Goal: Task Accomplishment & Management: Manage account settings

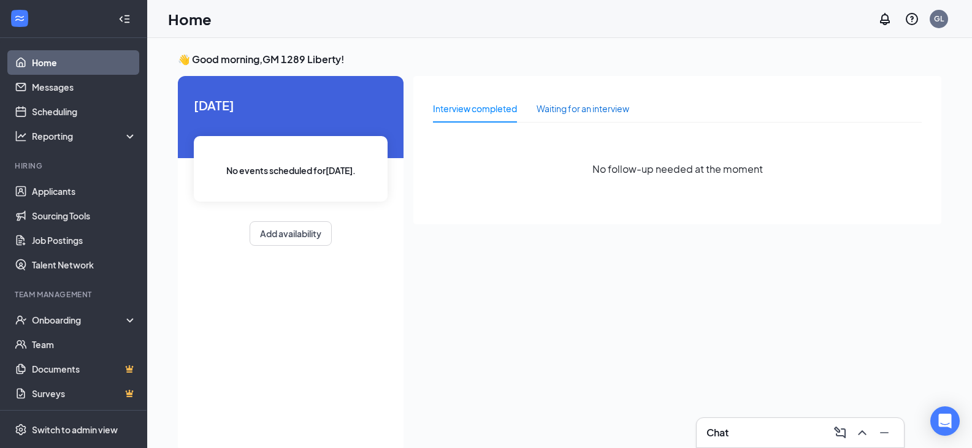
click at [555, 106] on div "Waiting for an interview" at bounding box center [582, 108] width 93 height 13
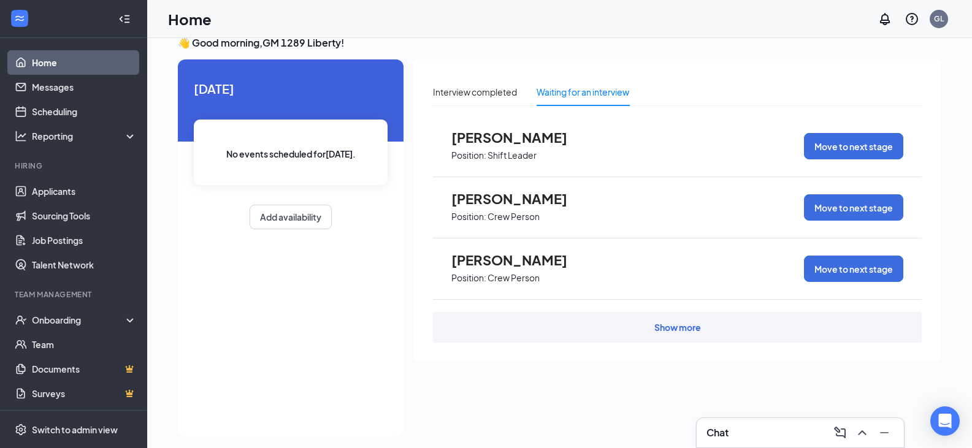
scroll to position [26, 0]
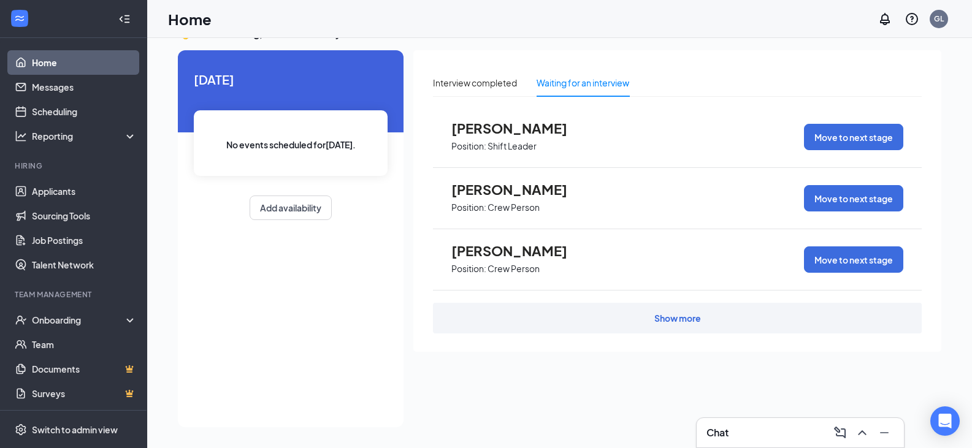
click at [670, 316] on div "Show more" at bounding box center [677, 318] width 47 height 12
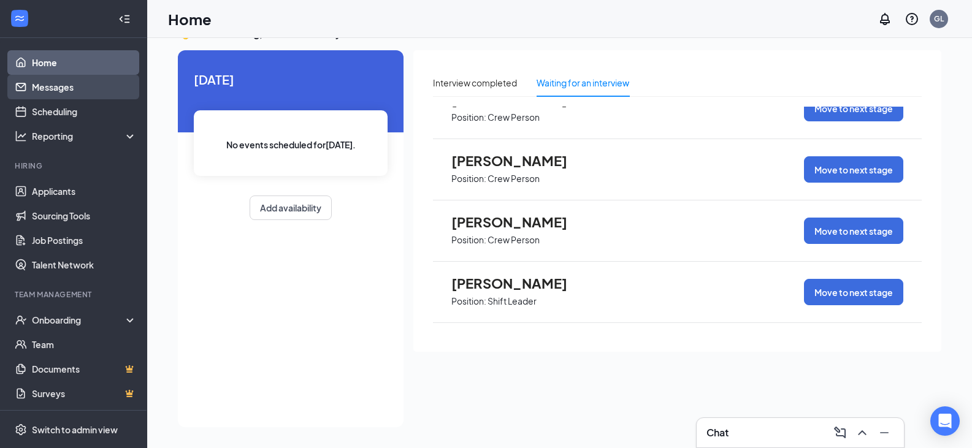
scroll to position [0, 0]
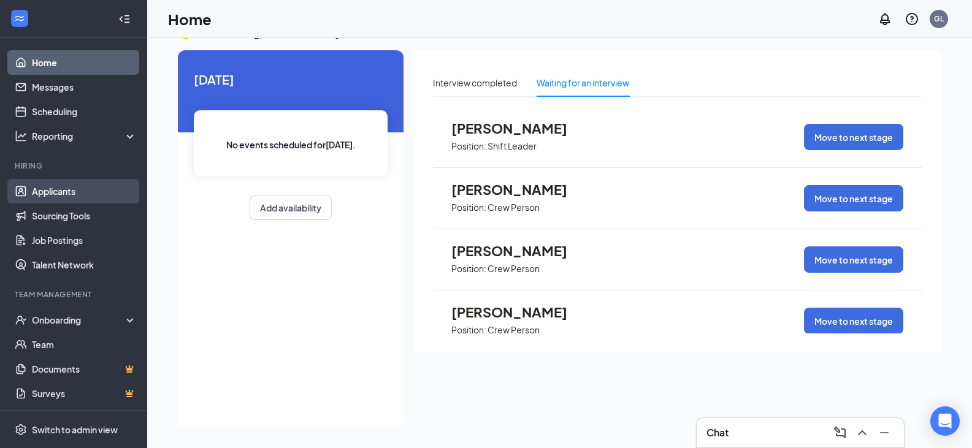
click at [71, 185] on link "Applicants" at bounding box center [84, 191] width 105 height 25
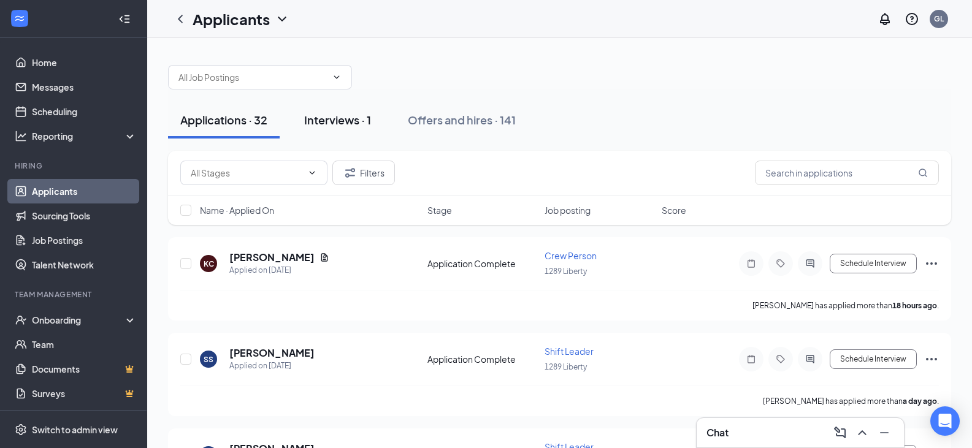
click at [321, 124] on div "Interviews · 1" at bounding box center [337, 119] width 67 height 15
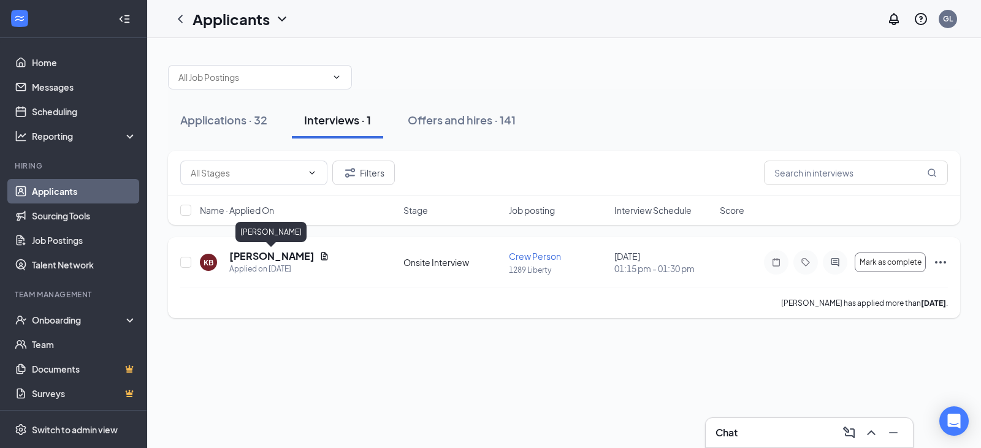
click at [279, 256] on h5 "[PERSON_NAME]" at bounding box center [271, 256] width 85 height 13
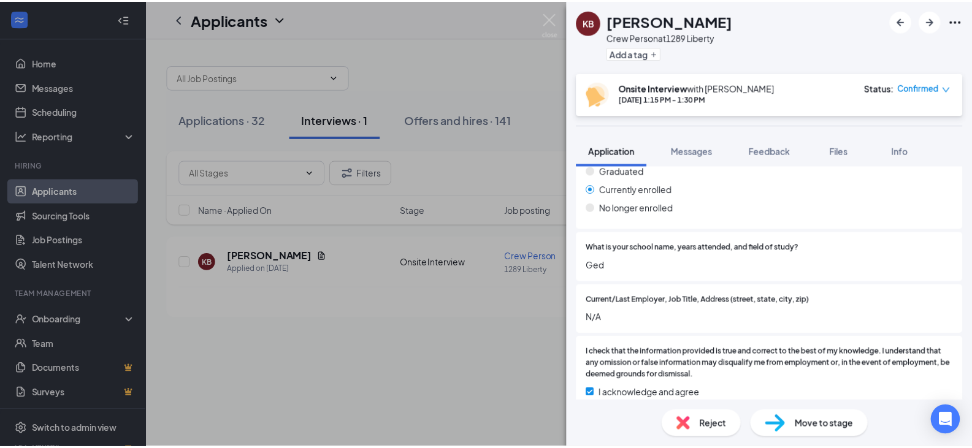
scroll to position [1349, 0]
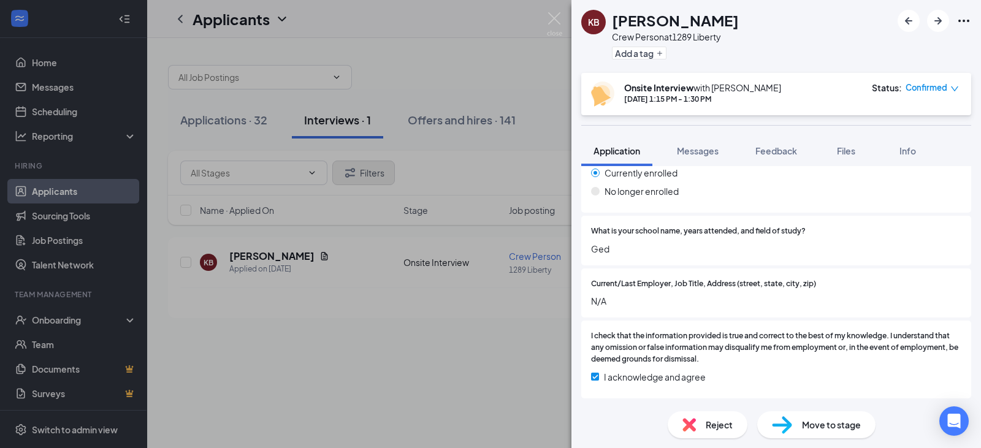
drag, startPoint x: 474, startPoint y: 343, endPoint x: 384, endPoint y: 167, distance: 198.0
click at [474, 343] on div "KB [PERSON_NAME] Crew Person at 1289 Liberty Add a tag Onsite Interview with [P…" at bounding box center [490, 224] width 981 height 448
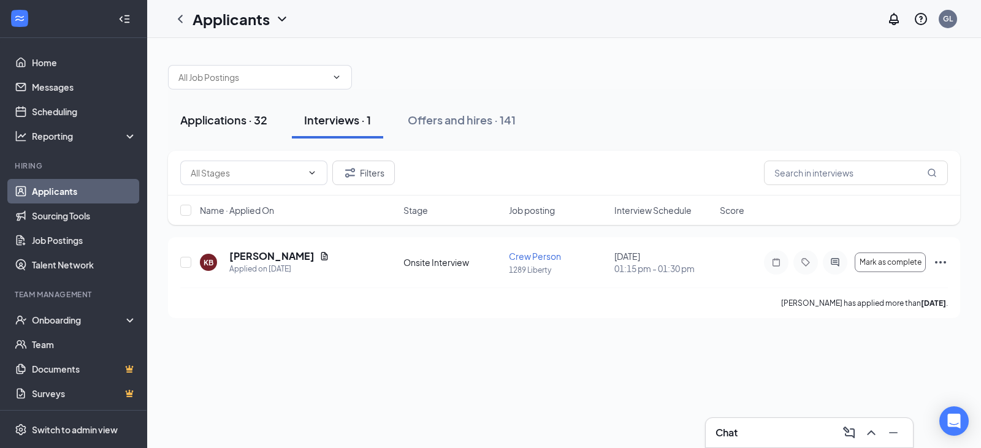
click at [264, 122] on div "Applications · 32" at bounding box center [223, 119] width 87 height 15
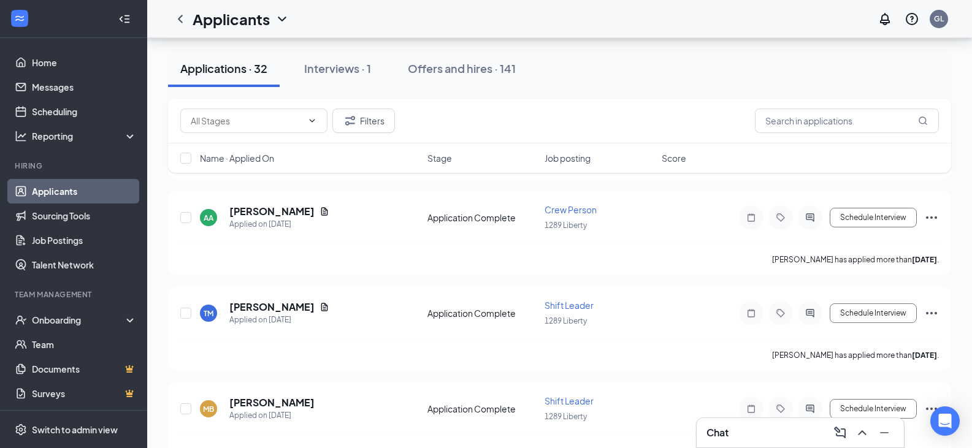
scroll to position [429, 0]
click at [78, 181] on link "Applicants" at bounding box center [84, 191] width 105 height 25
click at [44, 311] on div "Onboarding" at bounding box center [73, 320] width 147 height 25
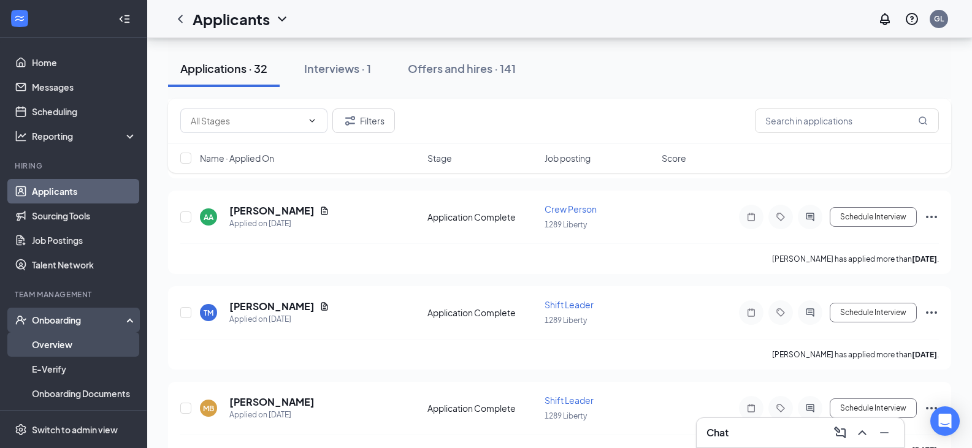
click at [44, 338] on link "Overview" at bounding box center [84, 344] width 105 height 25
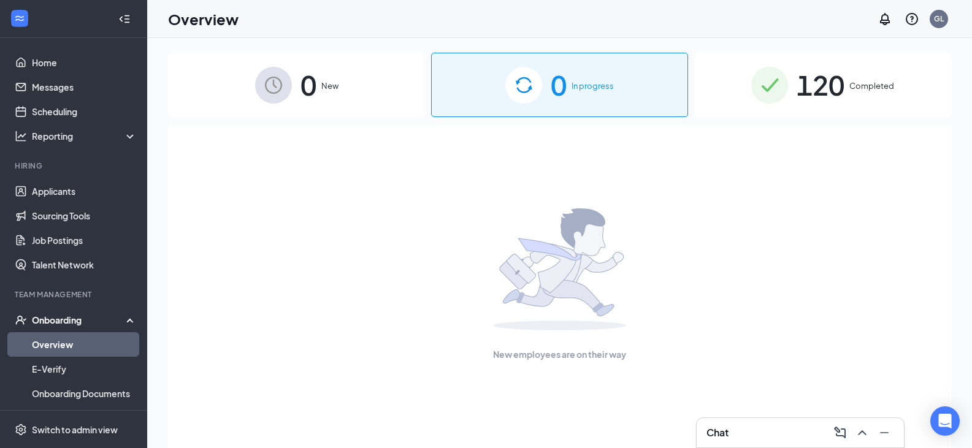
click at [552, 89] on span "0" at bounding box center [559, 85] width 16 height 42
click at [796, 78] on span "120" at bounding box center [820, 85] width 48 height 42
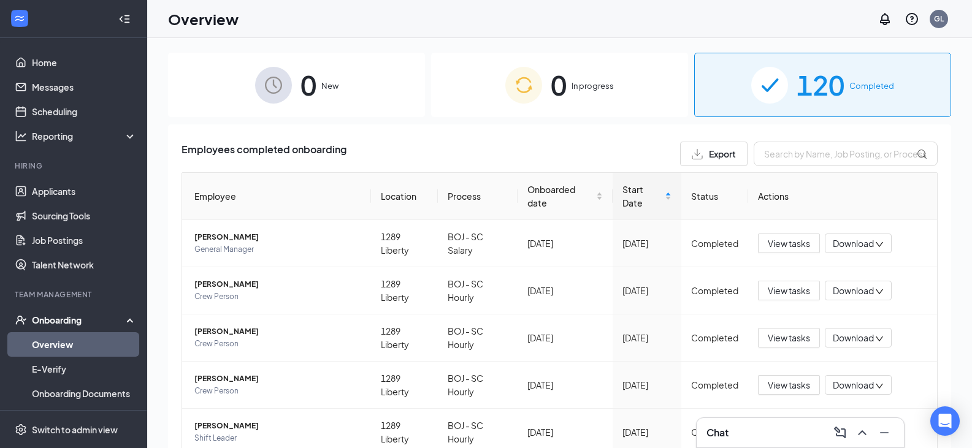
click at [709, 152] on span "Export" at bounding box center [722, 154] width 27 height 9
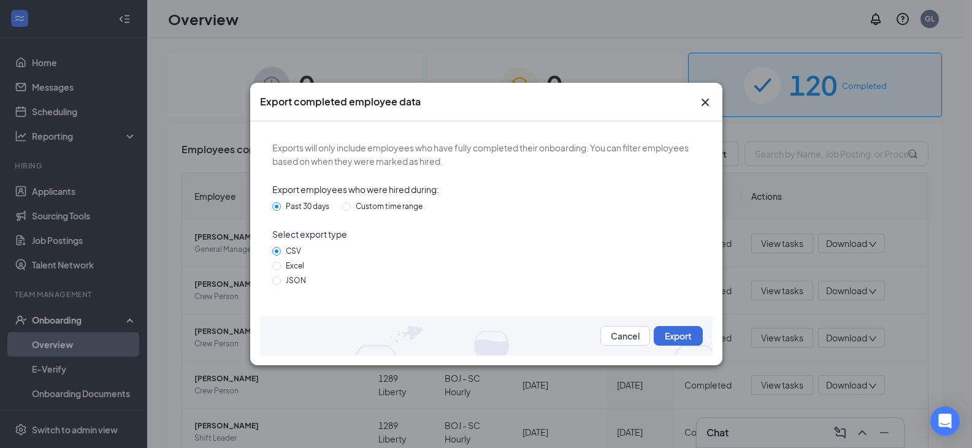
click at [711, 107] on icon "Cross" at bounding box center [705, 102] width 15 height 15
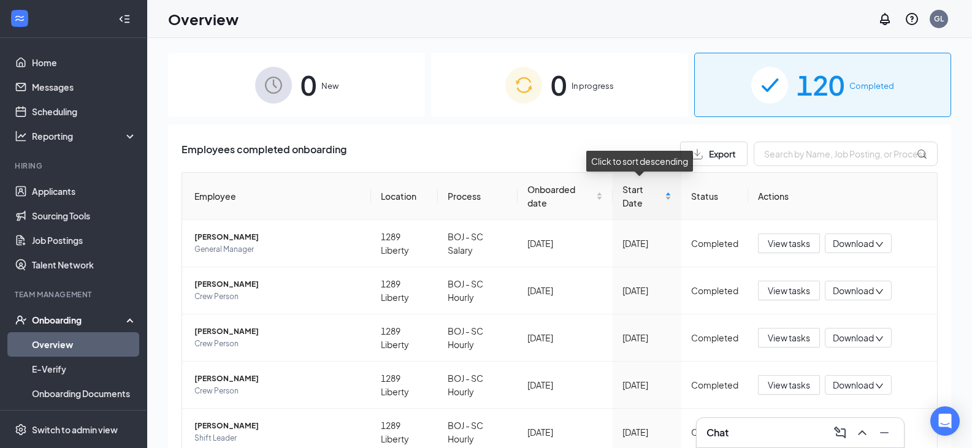
click at [638, 204] on span "Start Date" at bounding box center [642, 196] width 40 height 27
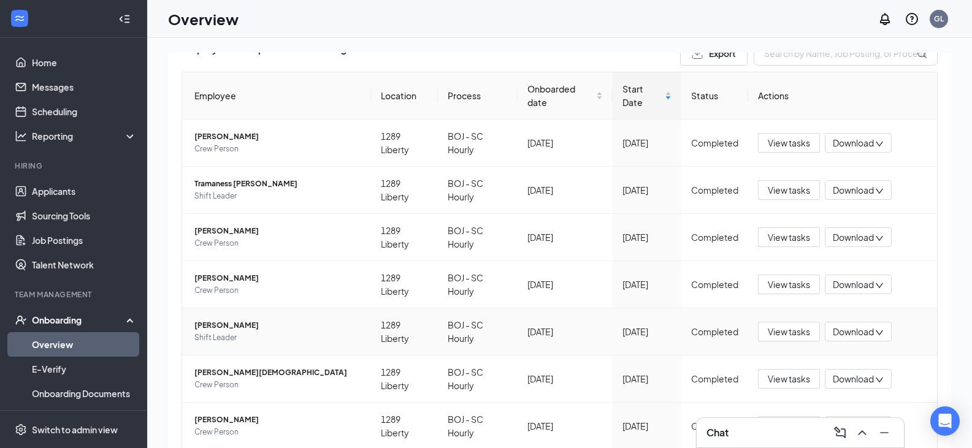
scroll to position [123, 0]
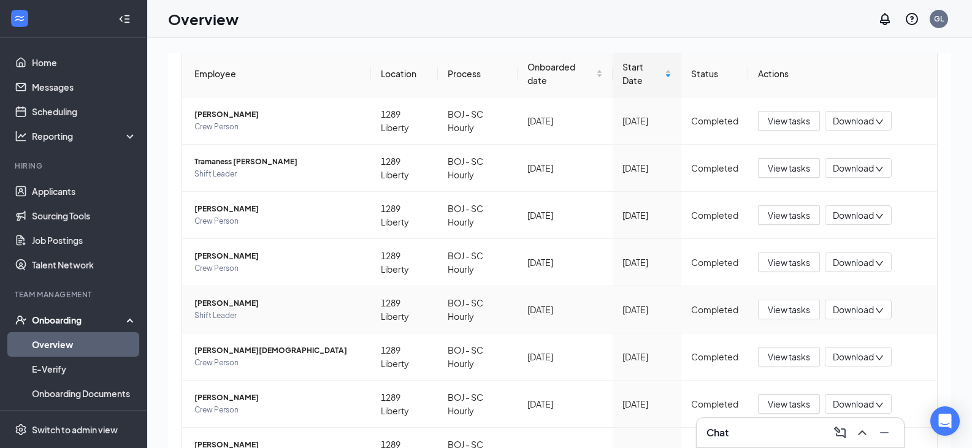
click at [244, 304] on span "[PERSON_NAME]" at bounding box center [277, 303] width 167 height 12
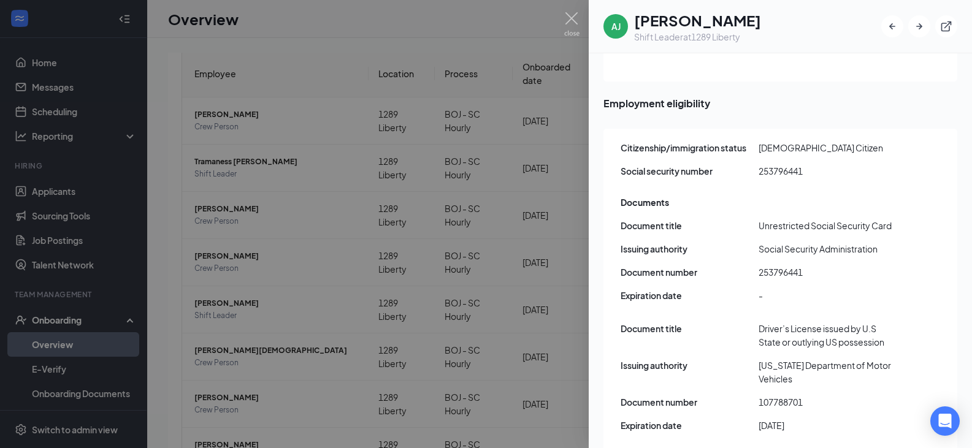
scroll to position [1543, 0]
click at [447, 316] on div at bounding box center [486, 224] width 972 height 448
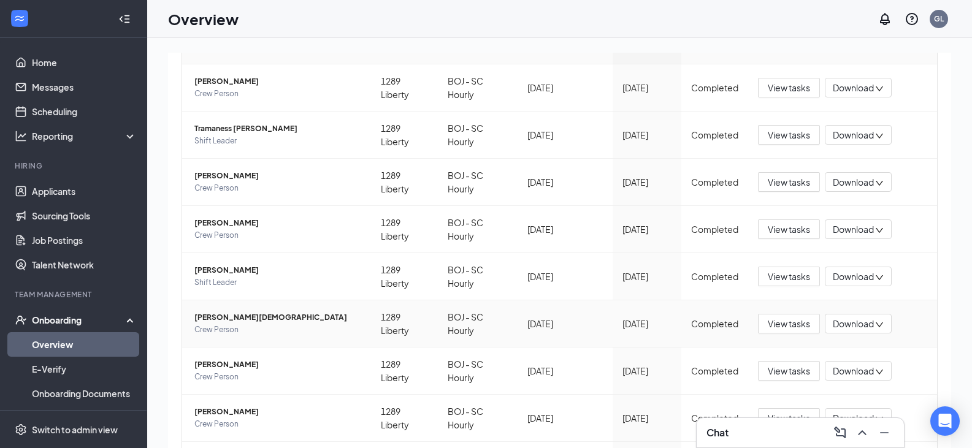
scroll to position [184, 0]
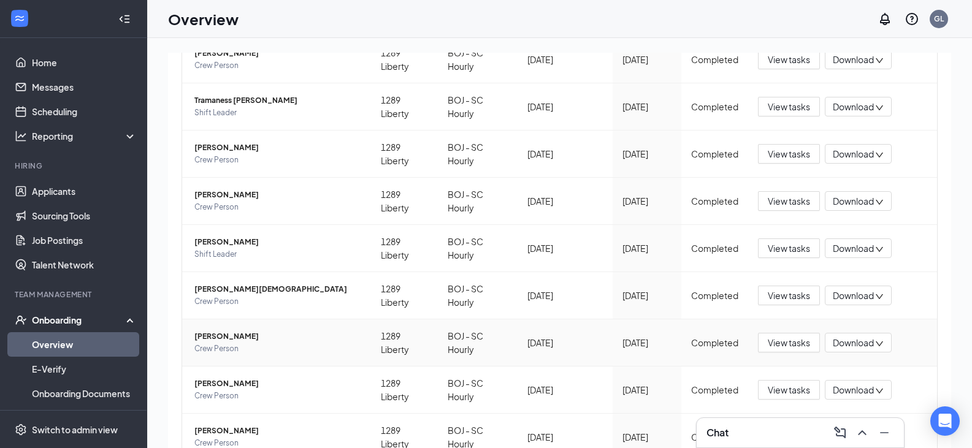
click at [264, 337] on span "[PERSON_NAME]" at bounding box center [277, 336] width 167 height 12
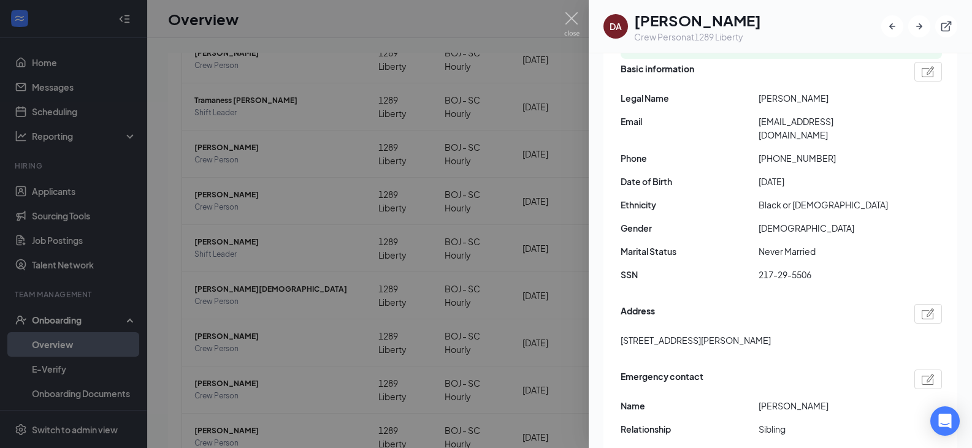
scroll to position [245, 0]
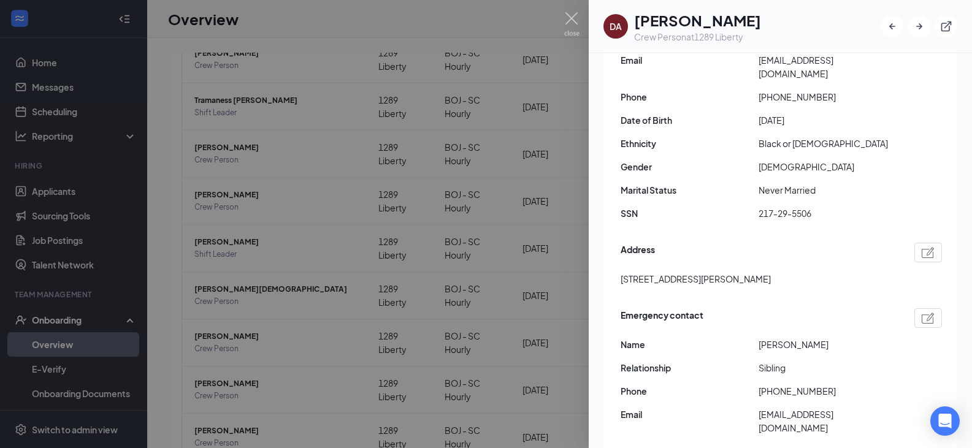
click at [453, 269] on div at bounding box center [486, 224] width 972 height 448
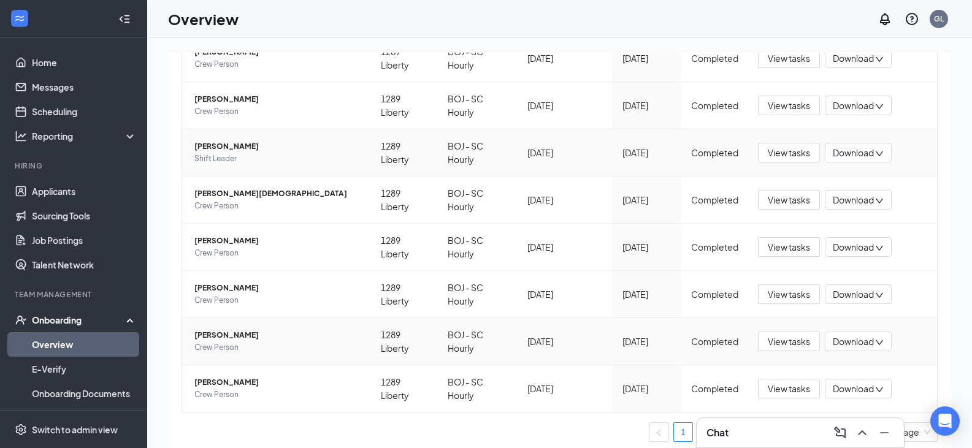
scroll to position [286, 0]
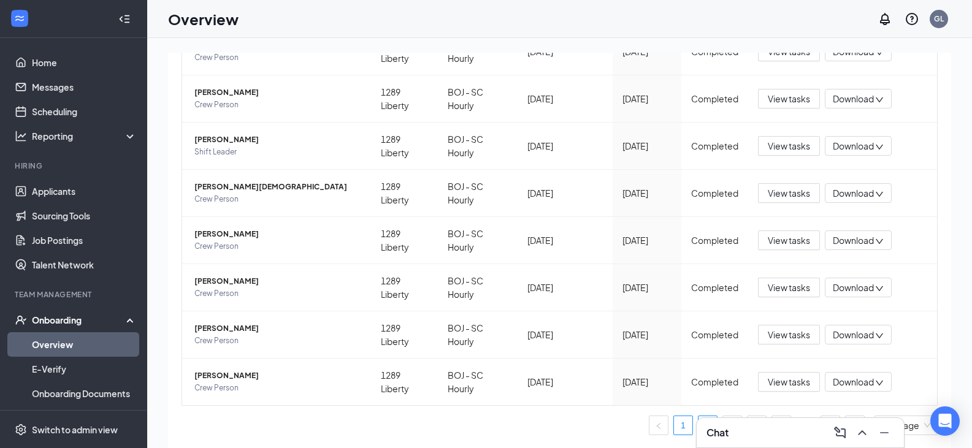
click at [698, 425] on link "2" at bounding box center [707, 425] width 18 height 18
